Goal: Task Accomplishment & Management: Manage account settings

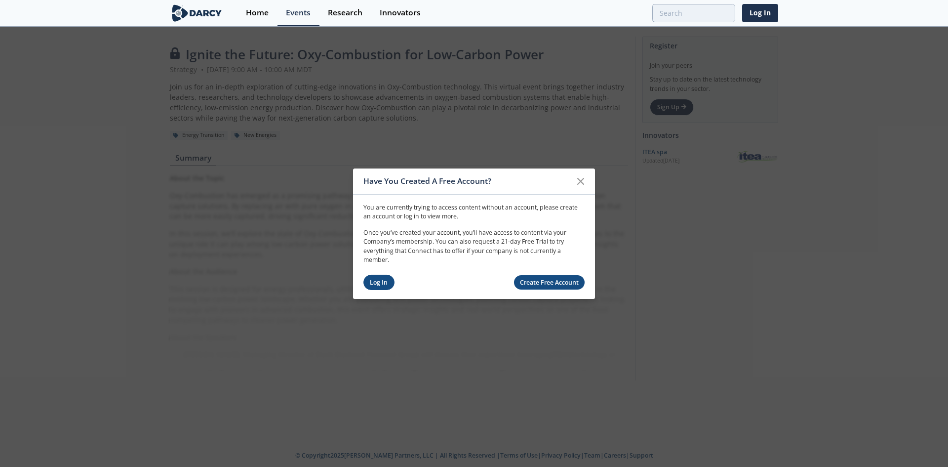
click at [371, 283] on link "Log In" at bounding box center [379, 282] width 31 height 15
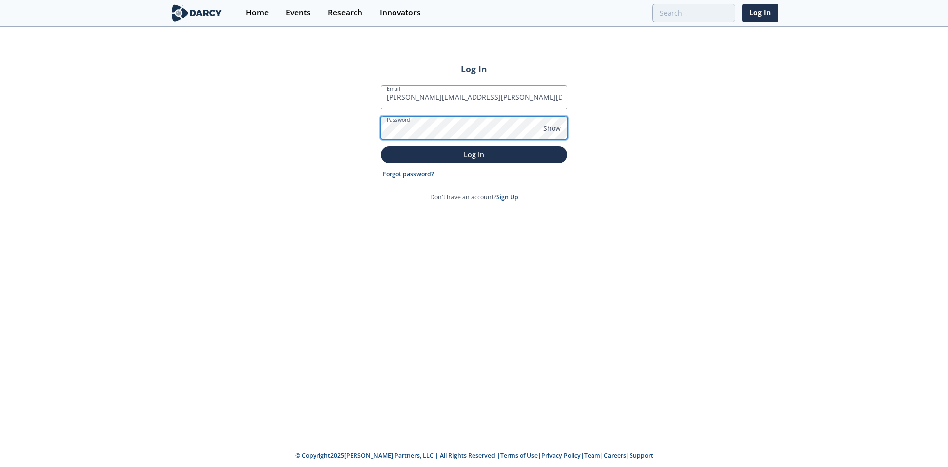
click at [381, 146] on button "Log In" at bounding box center [474, 154] width 187 height 16
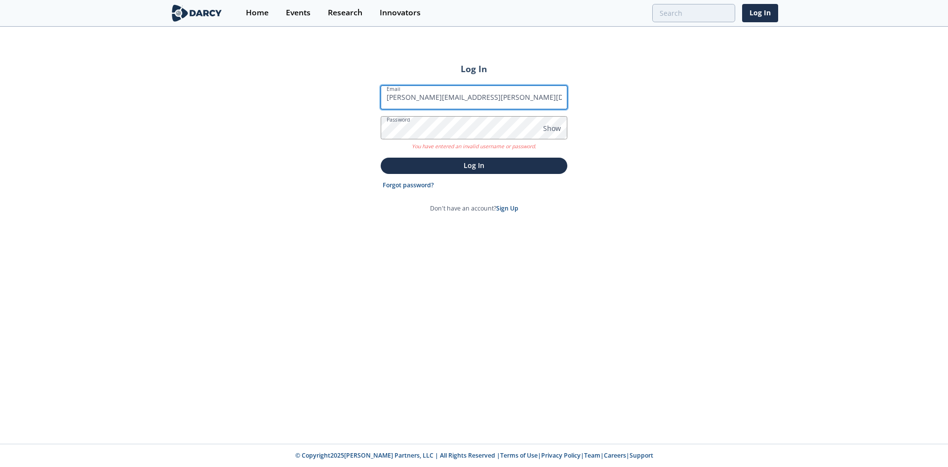
click at [503, 103] on input "[PERSON_NAME][EMAIL_ADDRESS][PERSON_NAME][DOMAIN_NAME]" at bounding box center [474, 97] width 187 height 24
type input "[PERSON_NAME][EMAIL_ADDRESS][DOMAIN_NAME]"
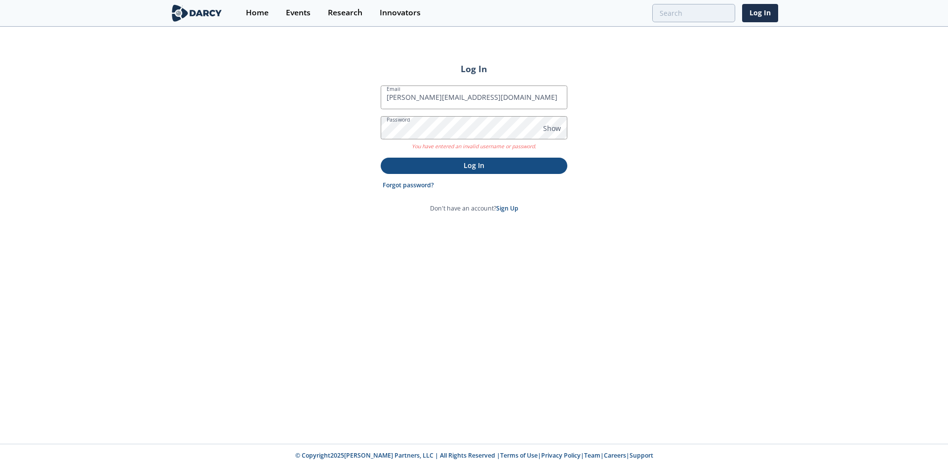
click at [509, 168] on p "Log In" at bounding box center [474, 165] width 173 height 10
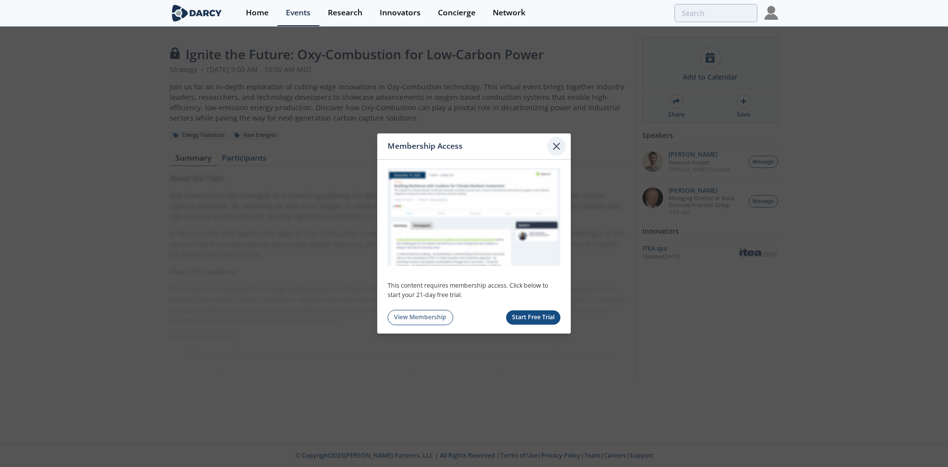
click at [553, 151] on icon at bounding box center [557, 146] width 12 height 12
